Goal: Check status: Check status

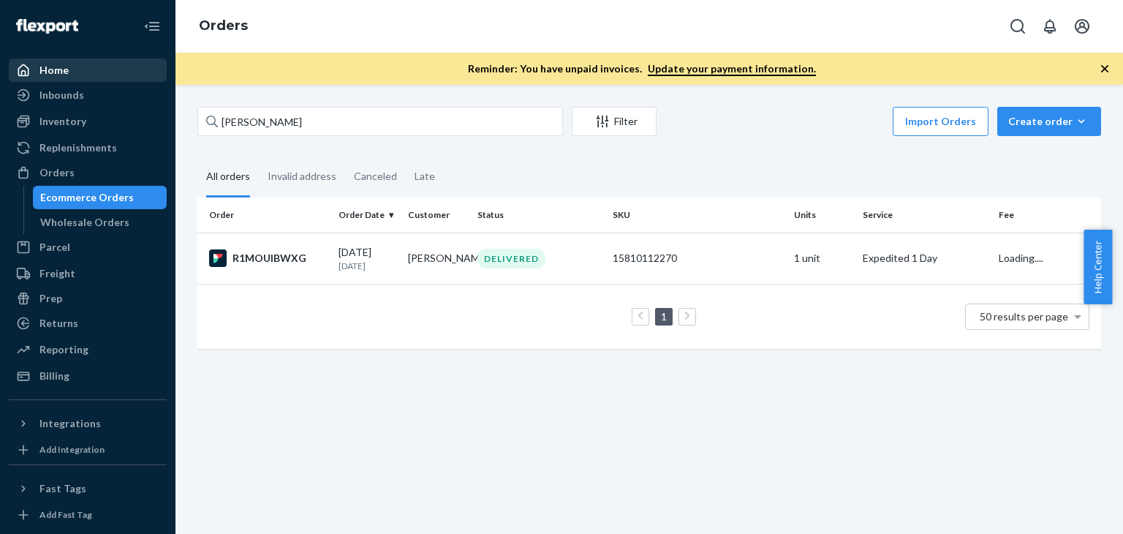
click at [79, 69] on div "Home" at bounding box center [87, 70] width 155 height 20
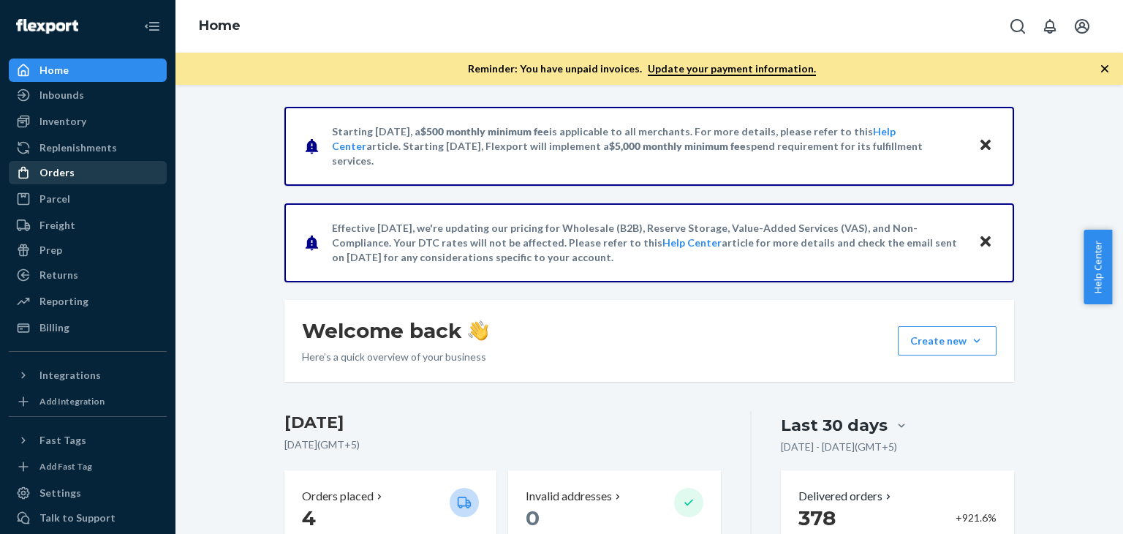
click at [91, 182] on div "Orders" at bounding box center [87, 172] width 155 height 20
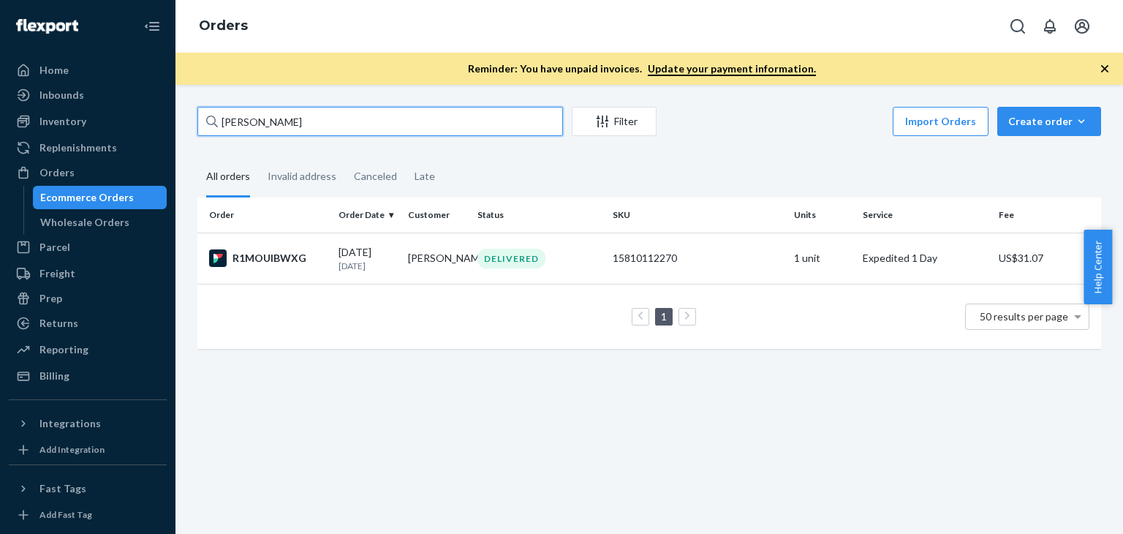
click at [399, 118] on input "[PERSON_NAME]" at bounding box center [380, 121] width 366 height 29
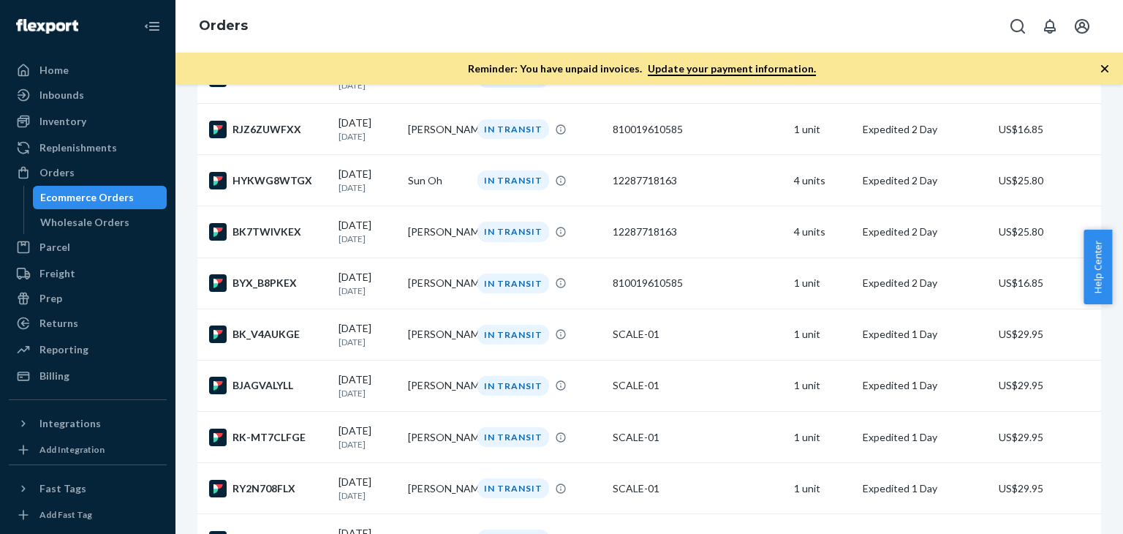
scroll to position [512, 0]
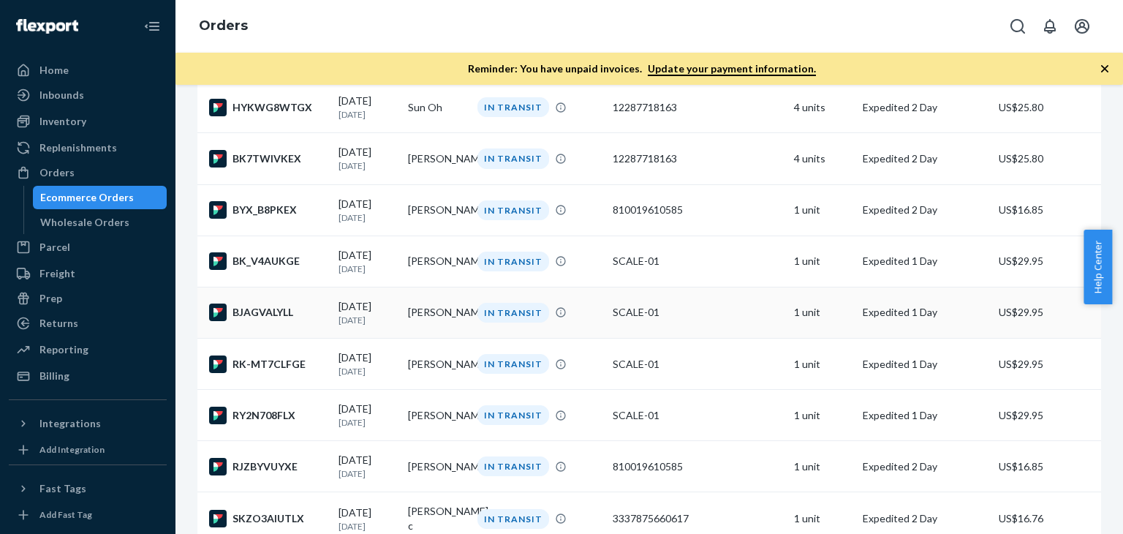
click at [449, 328] on td "[PERSON_NAME]" at bounding box center [436, 312] width 69 height 51
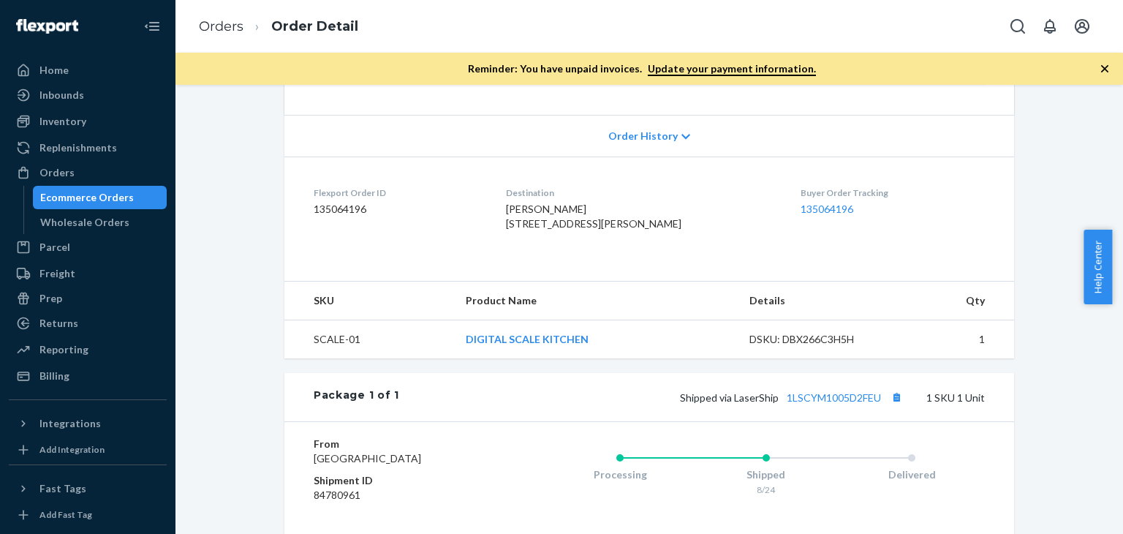
scroll to position [292, 0]
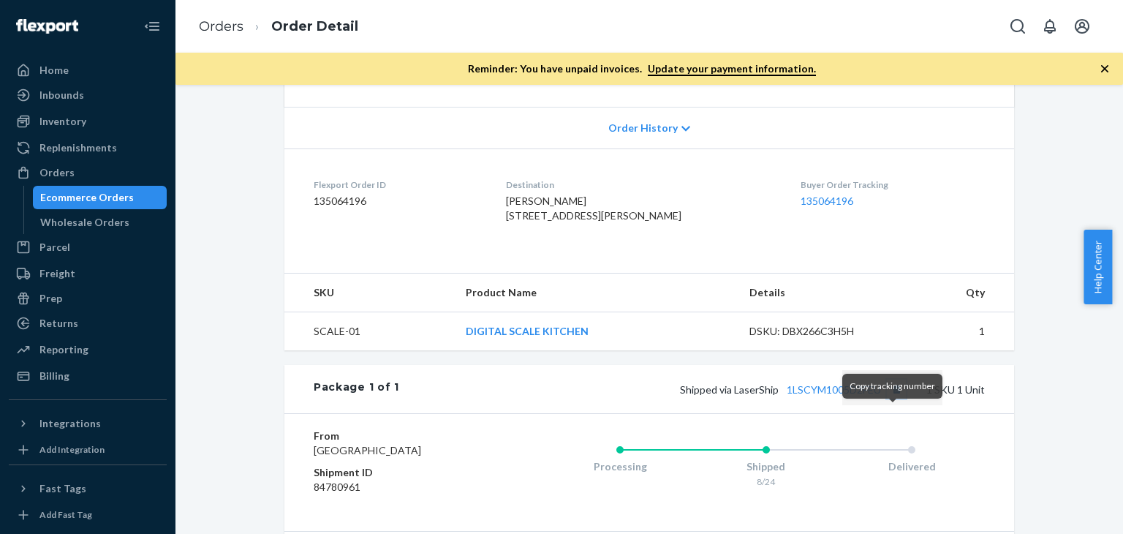
click at [887, 398] on button "Copy tracking number" at bounding box center [896, 388] width 19 height 19
